Goal: Information Seeking & Learning: Compare options

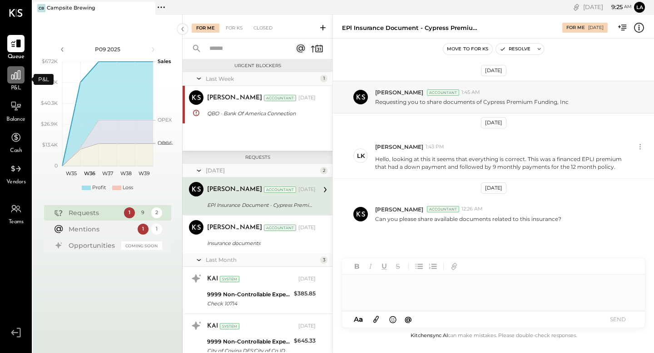
click at [17, 80] on icon at bounding box center [16, 75] width 12 height 12
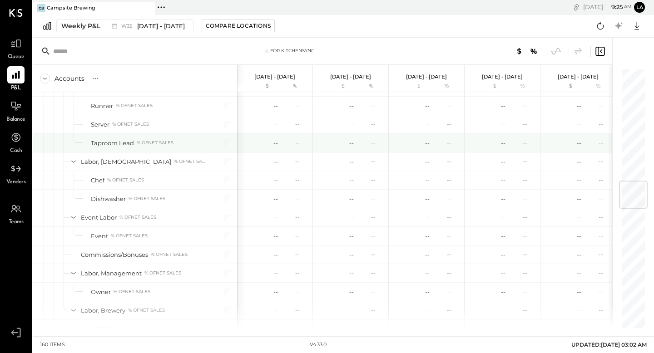
scroll to position [514, 0]
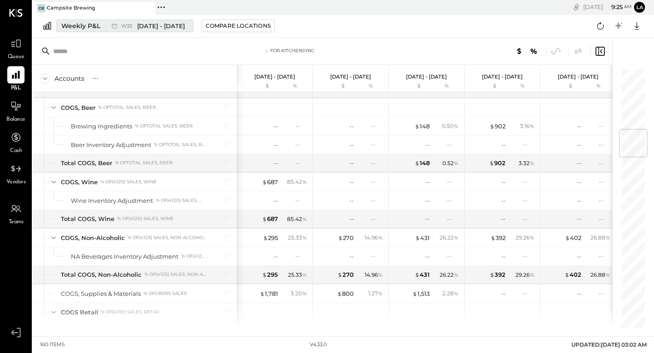
click at [91, 31] on button "Weekly P&L W35 Aug 25 - 31, 2025" at bounding box center [124, 26] width 137 height 13
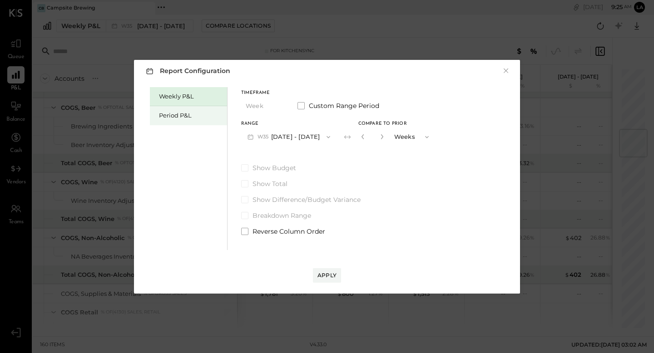
click at [174, 112] on div "Period P&L" at bounding box center [191, 115] width 64 height 9
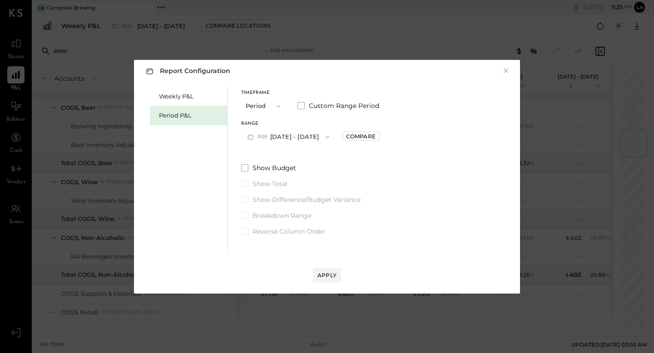
click at [288, 104] on div "Timeframe Period Custom Range Period" at bounding box center [310, 103] width 139 height 24
click at [301, 137] on button "P09 Aug 25 - Sep 28, 2025" at bounding box center [288, 137] width 94 height 17
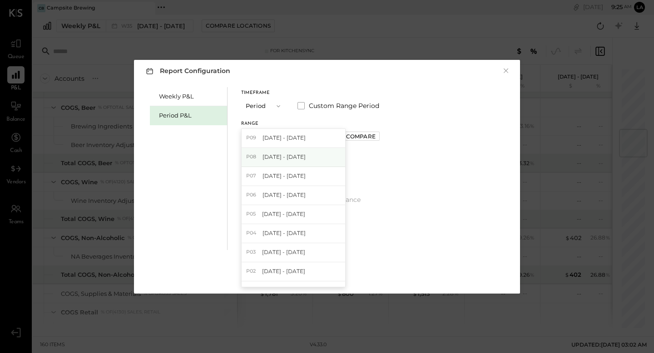
click at [296, 154] on span "[DATE] - [DATE]" at bounding box center [283, 157] width 43 height 8
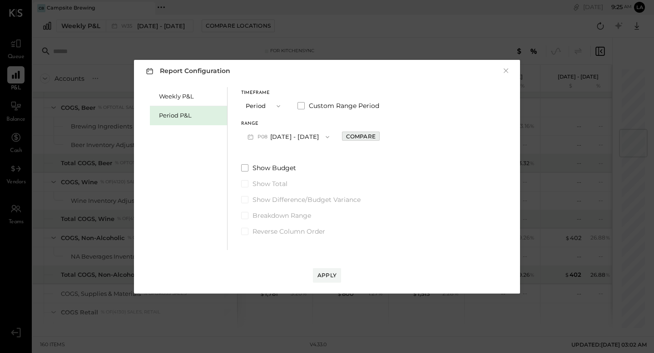
click at [371, 133] on div "Compare" at bounding box center [361, 137] width 30 height 8
click at [382, 139] on icon "button" at bounding box center [381, 136] width 2 height 5
click at [382, 138] on icon "button" at bounding box center [381, 136] width 2 height 5
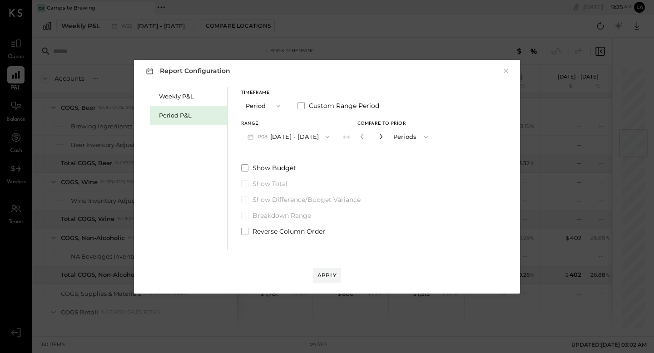
type input "*"
click at [326, 280] on button "Apply" at bounding box center [327, 275] width 28 height 15
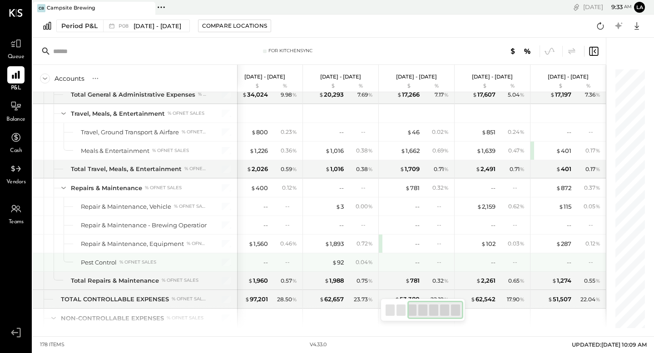
scroll to position [2688, 0]
